Goal: Information Seeking & Learning: Learn about a topic

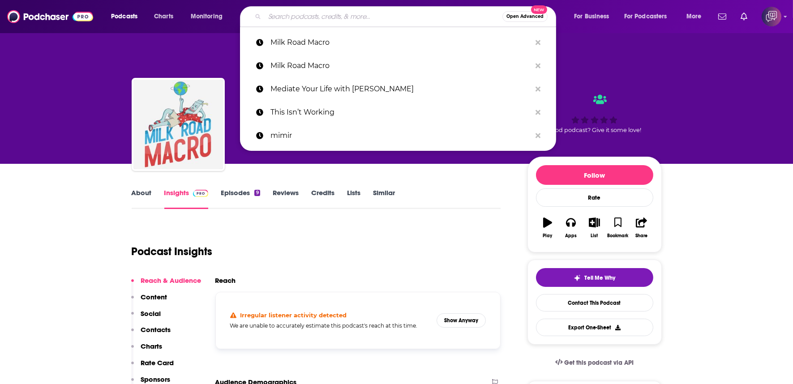
paste input "Our America with [PERSON_NAME]"
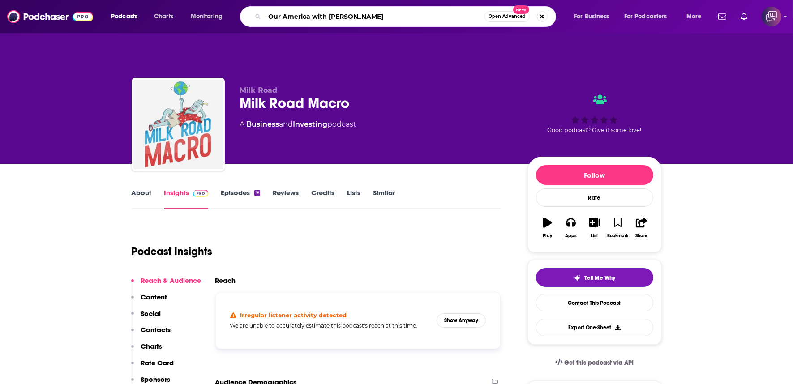
type input "Our America with [PERSON_NAME]"
click at [507, 14] on span "Open Advanced" at bounding box center [506, 16] width 37 height 4
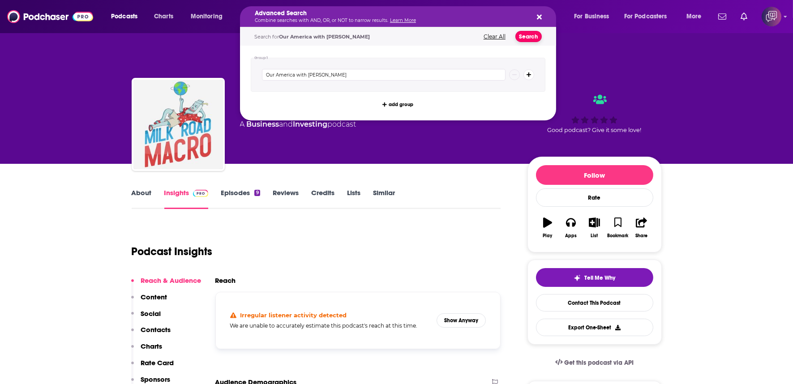
click at [523, 34] on button "Search" at bounding box center [528, 36] width 26 height 11
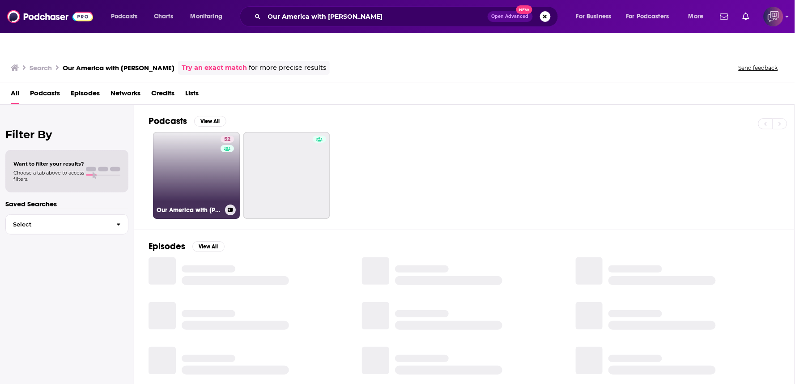
click at [182, 158] on link "52 Our America with [PERSON_NAME]" at bounding box center [196, 175] width 87 height 87
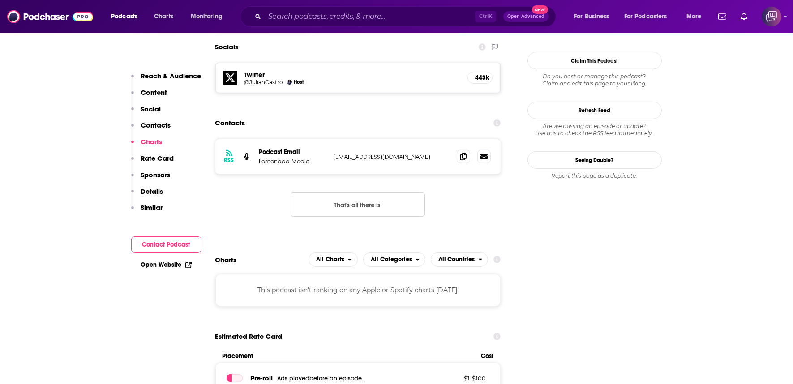
scroll to position [795, 0]
